Goal: Task Accomplishment & Management: Complete application form

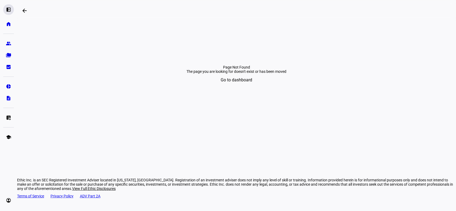
click at [10, 10] on eth-mat-symbol "left_panel_open" at bounding box center [8, 9] width 5 height 5
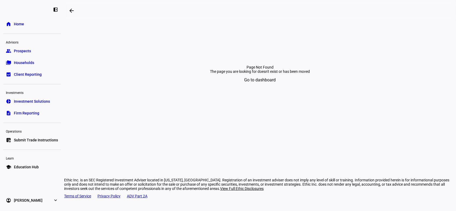
click at [17, 24] on span "Home" at bounding box center [19, 23] width 10 height 5
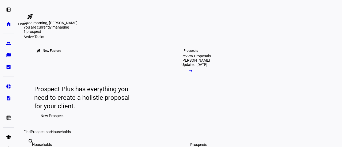
click at [10, 25] on eth-mat-symbol "home" at bounding box center [8, 23] width 5 height 5
click at [9, 10] on eth-mat-symbol "left_panel_open" at bounding box center [8, 9] width 5 height 5
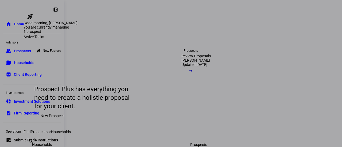
click at [23, 53] on span "Prospects" at bounding box center [22, 50] width 17 height 5
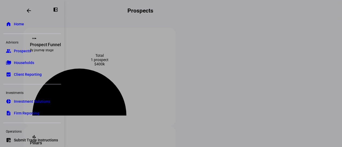
click at [169, 18] on div at bounding box center [171, 73] width 342 height 147
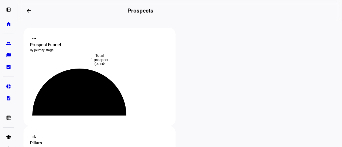
click at [173, 13] on div "left_panel_open home Home Advisors group Prospects folder_copy Households bid_l…" at bounding box center [171, 73] width 342 height 147
click at [153, 10] on h2 "Prospects" at bounding box center [140, 10] width 26 height 6
click at [27, 7] on span at bounding box center [28, 10] width 13 height 13
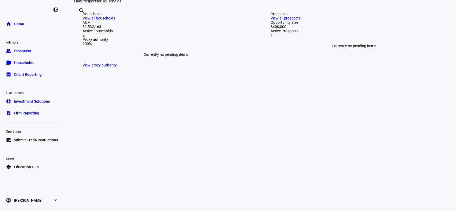
scroll to position [107, 0]
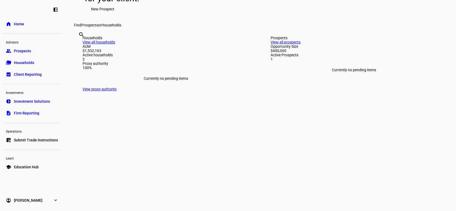
click at [40, 47] on link "group Prospects" at bounding box center [32, 51] width 58 height 11
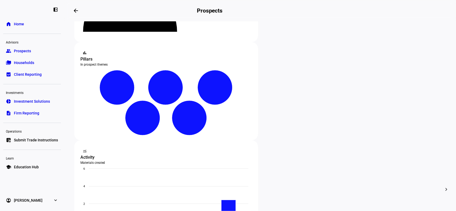
scroll to position [107, 0]
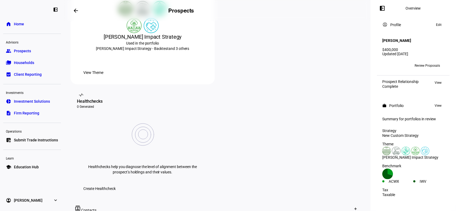
scroll to position [246, 0]
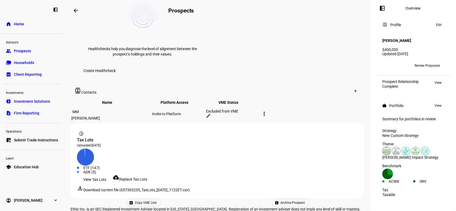
drag, startPoint x: 88, startPoint y: 86, endPoint x: 132, endPoint y: 94, distance: 44.9
click at [132, 129] on div "pie_chart Tax Lots Uploaded [DATE]" at bounding box center [217, 138] width 280 height 19
click at [147, 177] on span "Replace Tax Lots" at bounding box center [133, 179] width 28 height 4
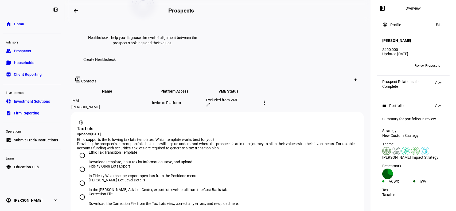
scroll to position [284, 0]
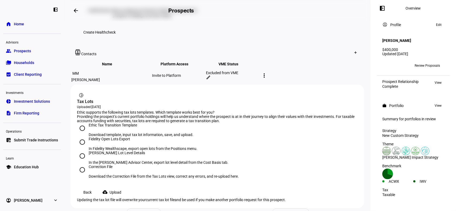
click at [116, 137] on div "Fidelity Open Lots Export" at bounding box center [143, 139] width 109 height 4
click at [88, 137] on input "Fidelity Open Lots Export In Fidelity Wealthscape, export open lots from the Po…" at bounding box center [82, 142] width 11 height 11
radio input "true"
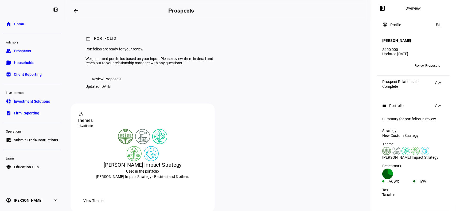
scroll to position [317, 0]
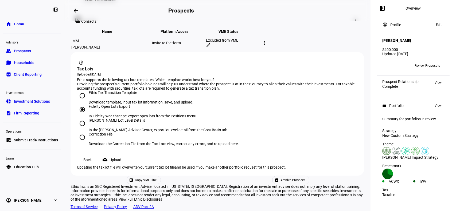
click at [121, 155] on span "Upload" at bounding box center [115, 160] width 12 height 11
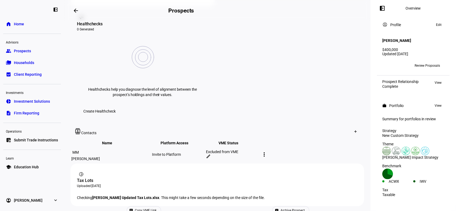
scroll to position [230, 0]
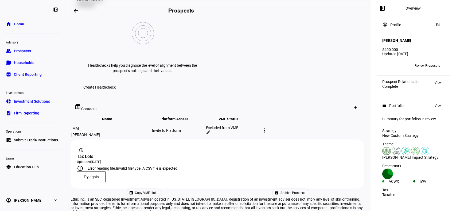
click at [92, 171] on span at bounding box center [91, 177] width 28 height 13
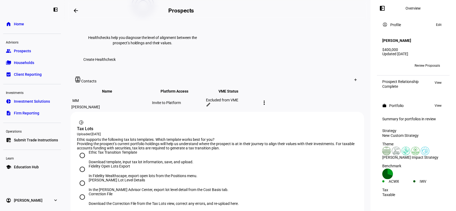
scroll to position [265, 0]
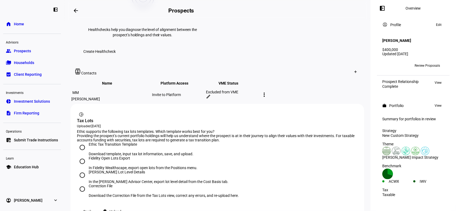
click at [121, 206] on span "Upload" at bounding box center [115, 211] width 12 height 11
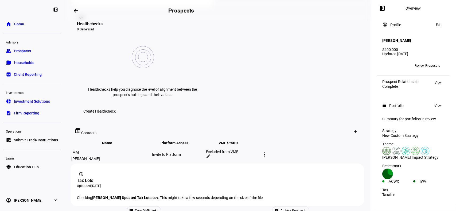
scroll to position [230, 0]
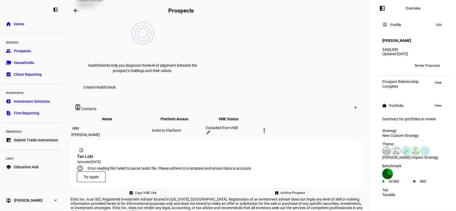
drag, startPoint x: 100, startPoint y: 124, endPoint x: 157, endPoint y: 125, distance: 57.4
click at [157, 166] on div "Error reading file. Failed to parse taxlot file. Please adhere to a template an…" at bounding box center [170, 168] width 164 height 4
click at [95, 175] on span "Try again" at bounding box center [91, 177] width 15 height 4
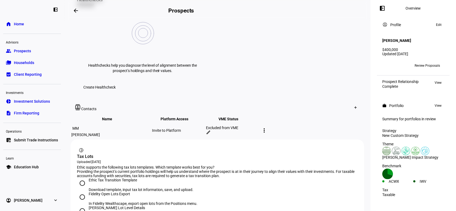
scroll to position [265, 0]
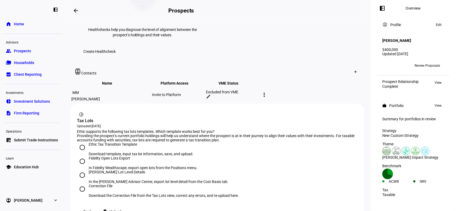
click at [112, 156] on div "Fidelity Open Lots Export" at bounding box center [143, 161] width 109 height 10
click at [88, 156] on input "Fidelity Open Lots Export In Fidelity Wealthscape, export open lots from the Po…" at bounding box center [82, 161] width 11 height 11
drag, startPoint x: 111, startPoint y: 129, endPoint x: 170, endPoint y: 130, distance: 59.3
click at [170, 166] on div "In Fidelity Wealthscape, export open lots from the Positions menu." at bounding box center [143, 168] width 109 height 4
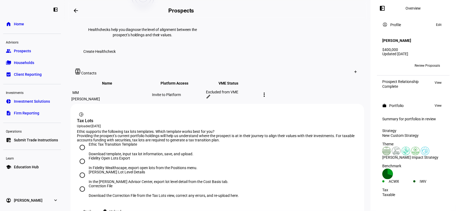
click at [88, 156] on input "Fidelity Open Lots Export In Fidelity Wealthscape, export open lots from the Po…" at bounding box center [82, 161] width 11 height 11
drag, startPoint x: 186, startPoint y: 130, endPoint x: 122, endPoint y: 128, distance: 63.5
click at [122, 166] on div "In Fidelity Wealthscape, export open lots from the Positions menu." at bounding box center [143, 168] width 109 height 4
click at [88, 156] on input "Fidelity Open Lots Export In Fidelity Wealthscape, export open lots from the Po…" at bounding box center [82, 161] width 11 height 11
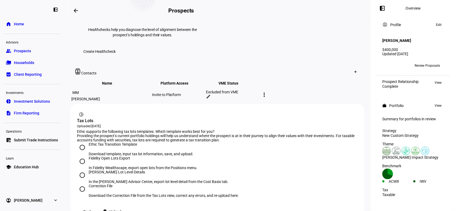
scroll to position [301, 0]
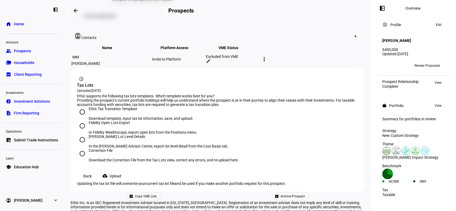
click at [120, 171] on span "Upload" at bounding box center [115, 176] width 12 height 11
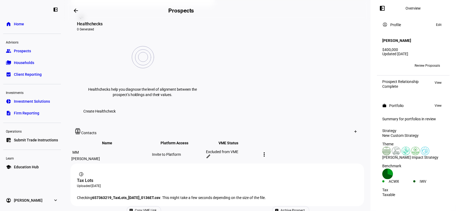
click at [247, 196] on div "Checking 657363219_TaxLots_[DATE]_0136ET.csv . This might take a few seconds de…" at bounding box center [217, 198] width 280 height 4
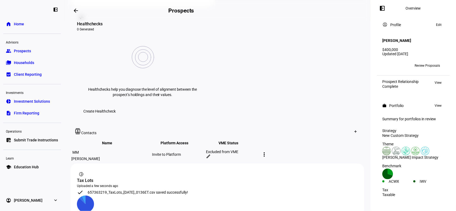
scroll to position [276, 0]
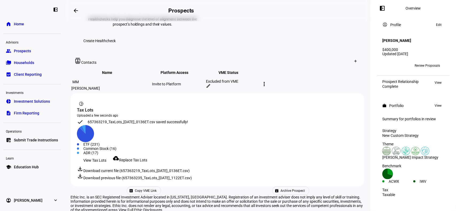
click at [171, 169] on span "Download current file (657363219_TaxLots_[DATE]_0136ET.csv)" at bounding box center [136, 171] width 106 height 4
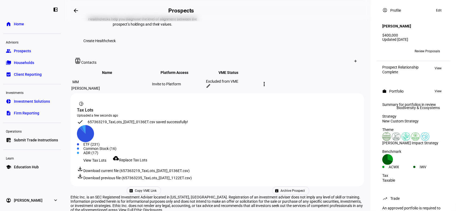
scroll to position [0, 0]
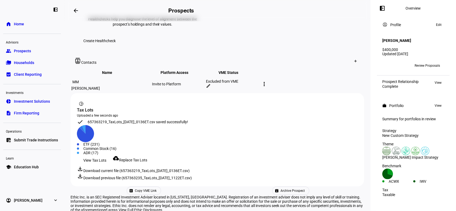
click at [426, 66] on span "Review Proposals" at bounding box center [426, 65] width 25 height 9
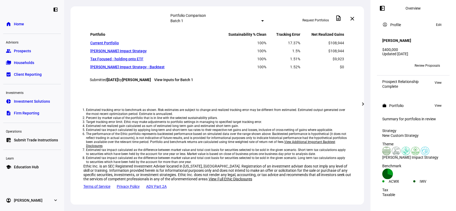
scroll to position [636, 0]
click at [214, 17] on div "Portfolio Comparison" at bounding box center [217, 15] width 93 height 4
click at [183, 20] on mat-select-trigger "Batch 1" at bounding box center [177, 21] width 13 height 4
click at [219, 99] on div at bounding box center [228, 105] width 456 height 211
click at [42, 67] on link "folder_copy Households" at bounding box center [32, 62] width 58 height 11
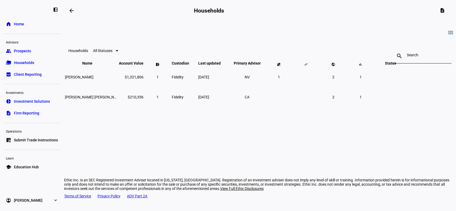
click at [34, 56] on link "group Prospects" at bounding box center [32, 51] width 58 height 11
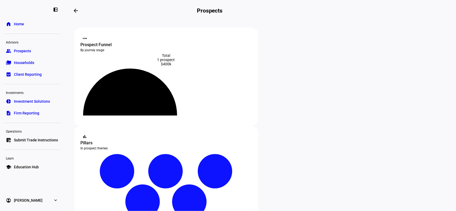
click at [30, 57] on ul "group Prospects folder_copy Households bid_landscape Client Reporting" at bounding box center [32, 63] width 58 height 34
click at [32, 62] on span "Households" at bounding box center [24, 62] width 20 height 5
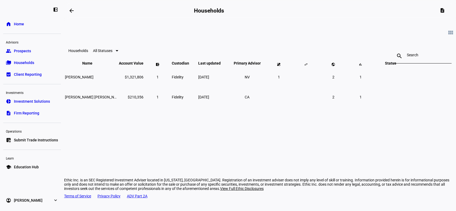
click at [33, 48] on link "group Prospects" at bounding box center [32, 51] width 58 height 11
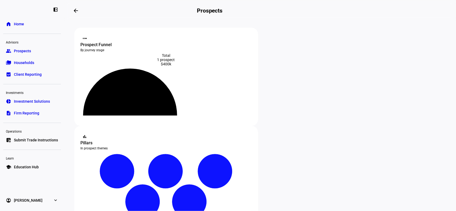
click at [35, 74] on span "Client Reporting" at bounding box center [28, 74] width 28 height 5
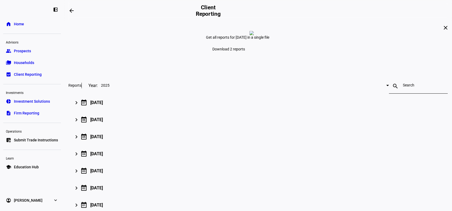
click at [28, 52] on span "Prospects" at bounding box center [22, 50] width 17 height 5
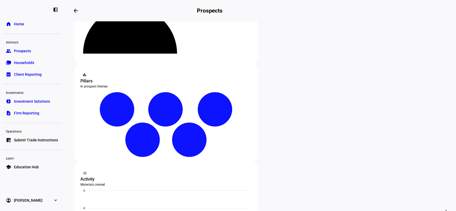
scroll to position [107, 0]
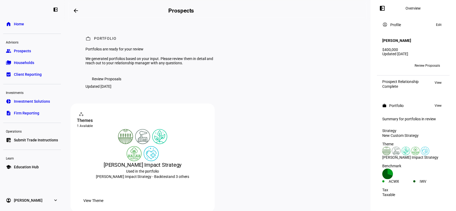
click at [110, 84] on span "Review Proposals" at bounding box center [106, 79] width 29 height 11
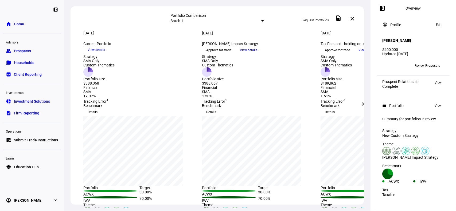
click at [315, 16] on span "Request Portfolios" at bounding box center [315, 20] width 26 height 9
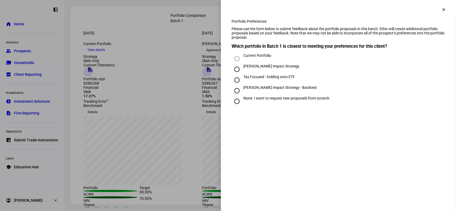
click at [298, 68] on div "[PERSON_NAME] Impact Strategy" at bounding box center [271, 66] width 56 height 4
click at [242, 75] on input "[PERSON_NAME] Impact Strategy" at bounding box center [236, 69] width 11 height 11
radio input "true"
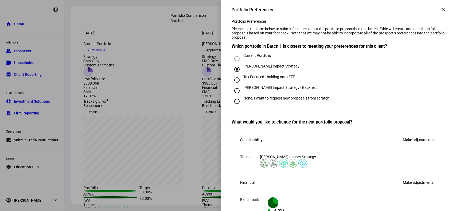
scroll to position [35, 0]
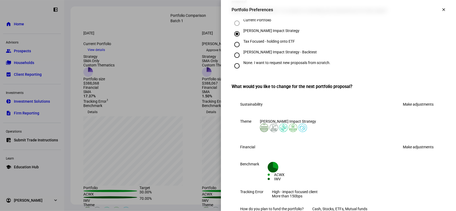
drag, startPoint x: 246, startPoint y: 44, endPoint x: 294, endPoint y: 44, distance: 48.3
click at [294, 33] on div "[PERSON_NAME] Impact Strategy" at bounding box center [271, 31] width 56 height 4
click at [271, 44] on div "Tax Focused - holding onto ETF" at bounding box center [269, 41] width 52 height 4
click at [242, 50] on input "Tax Focused - holding onto ETF" at bounding box center [236, 44] width 11 height 11
radio input "true"
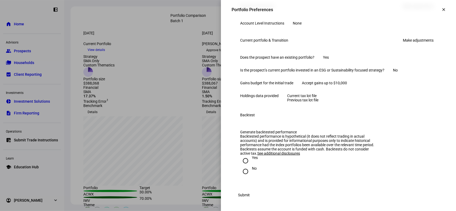
scroll to position [370, 0]
drag, startPoint x: 249, startPoint y: 121, endPoint x: 282, endPoint y: 123, distance: 32.9
click at [282, 130] on div "Generate backtested performance" at bounding box center [308, 132] width 137 height 4
click at [252, 157] on div "Yes" at bounding box center [255, 158] width 6 height 4
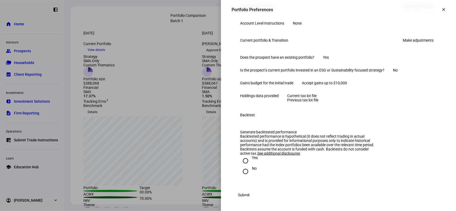
click at [250, 157] on input "Yes" at bounding box center [245, 161] width 11 height 11
radio input "true"
click at [250, 195] on span "Submit" at bounding box center [244, 195] width 12 height 11
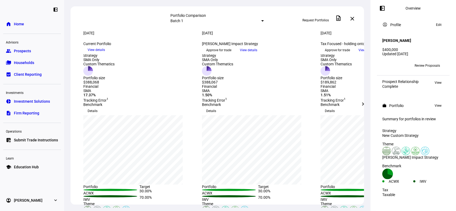
scroll to position [0, 0]
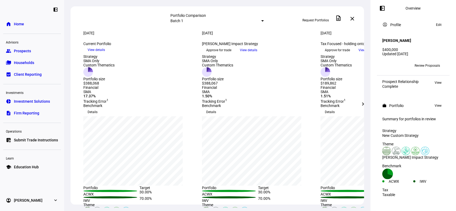
click at [214, 23] on div "Batch 1" at bounding box center [216, 21] width 91 height 4
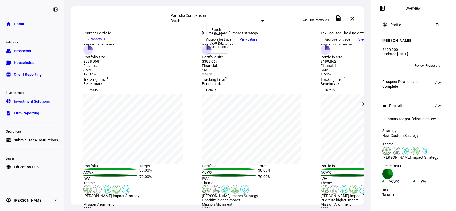
scroll to position [35, 0]
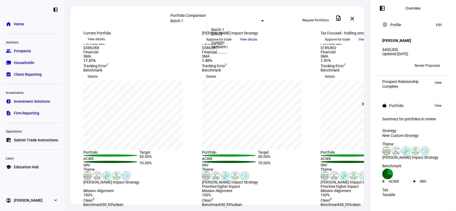
click at [216, 20] on div at bounding box center [228, 105] width 456 height 211
click at [183, 20] on mat-select-trigger "Batch 1" at bounding box center [177, 21] width 13 height 4
click at [216, 21] on div at bounding box center [228, 105] width 456 height 211
click at [25, 53] on span "Prospects" at bounding box center [22, 50] width 17 height 5
